Goal: Task Accomplishment & Management: Use online tool/utility

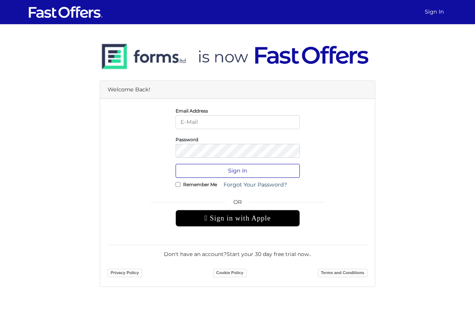
type input "christian@property.ca"
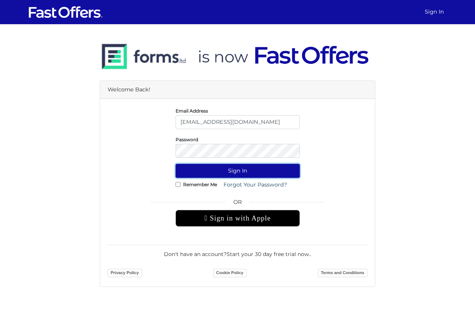
click at [228, 168] on button "Sign In" at bounding box center [238, 171] width 124 height 14
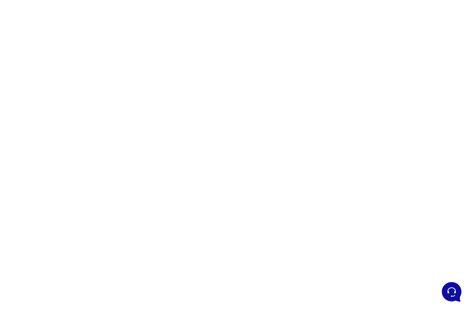
scroll to position [28, 0]
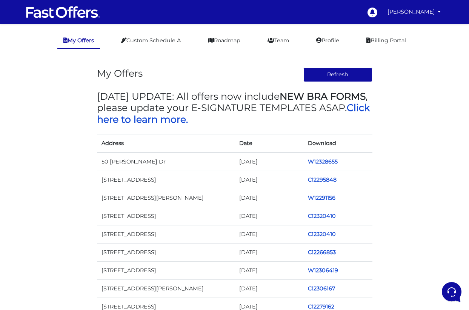
click at [329, 159] on link "W12328655" at bounding box center [323, 161] width 30 height 7
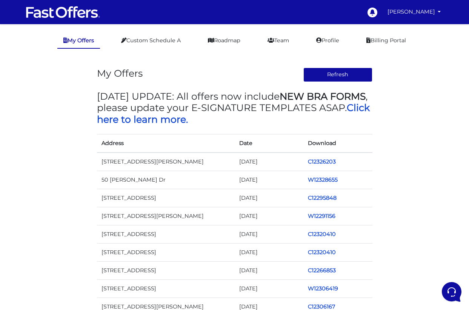
click at [331, 165] on td "C12326203" at bounding box center [338, 162] width 69 height 18
click at [329, 162] on link "C12326203" at bounding box center [322, 161] width 28 height 7
